Goal: Task Accomplishment & Management: Manage account settings

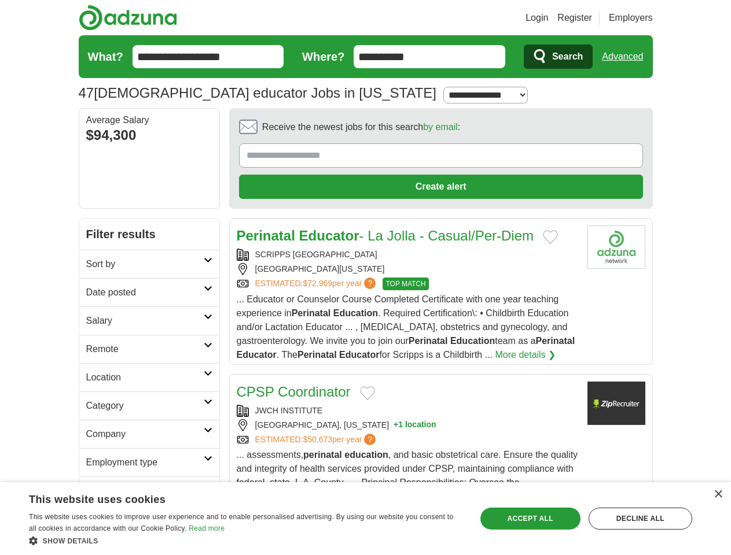
click at [548, 18] on link "Login" at bounding box center [536, 18] width 23 height 14
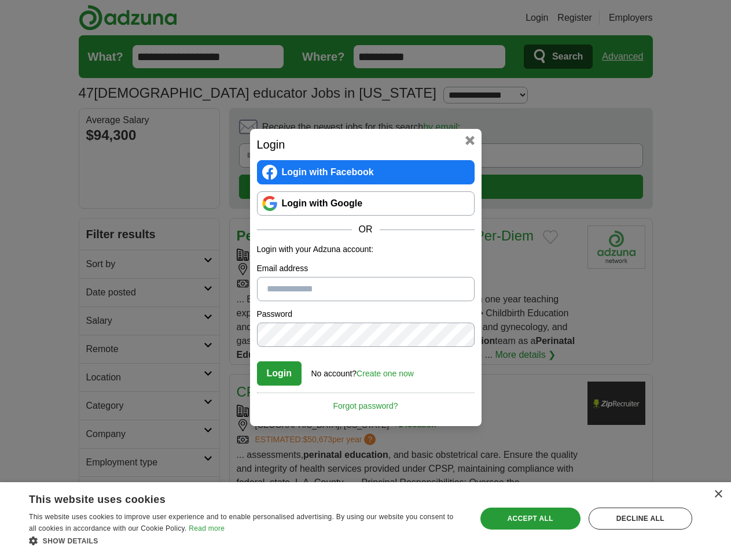
click at [644, 18] on div "Login Login with Facebook Login with Google OR Login with your Adzuna account: …" at bounding box center [365, 277] width 731 height 555
click at [627, 57] on div "Login Login with Facebook Login with Google OR Login with your Adzuna account: …" at bounding box center [365, 277] width 731 height 555
click at [408, 130] on div "Login Login with Facebook Login with Google OR Login with your Adzuna account: …" at bounding box center [365, 277] width 231 height 297
click at [676, 131] on div "Login Login with Facebook Login with Google OR Login with your Adzuna account: …" at bounding box center [365, 277] width 731 height 555
click at [97, 208] on div "Login Login with Facebook Login with Google OR Login with your Adzuna account: …" at bounding box center [365, 277] width 731 height 555
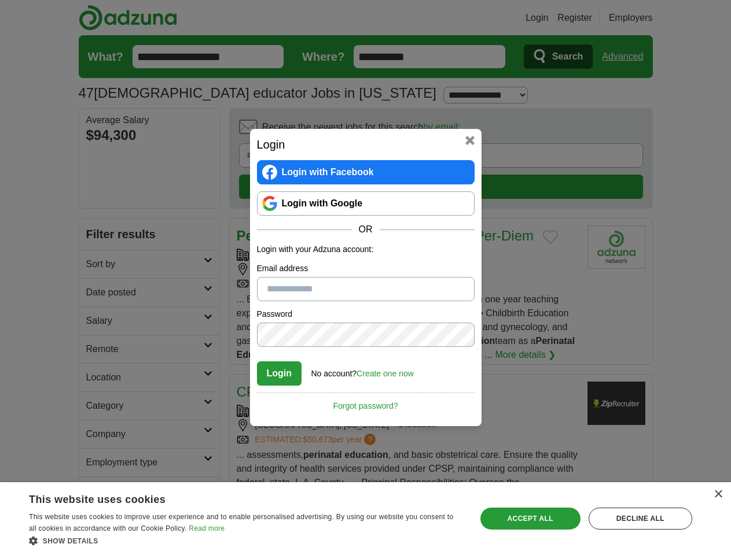
click at [97, 237] on div "Login Login with Facebook Login with Google OR Login with your Adzuna account: …" at bounding box center [365, 277] width 731 height 555
click at [97, 265] on div "Login Login with Facebook Login with Google OR Login with your Adzuna account: …" at bounding box center [365, 277] width 731 height 555
click at [97, 293] on div "Login Login with Facebook Login with Google OR Login with your Adzuna account: …" at bounding box center [365, 277] width 731 height 555
click at [97, 322] on div "Login Login with Facebook Login with Google OR Login with your Adzuna account: …" at bounding box center [365, 277] width 731 height 555
